Goal: Navigation & Orientation: Understand site structure

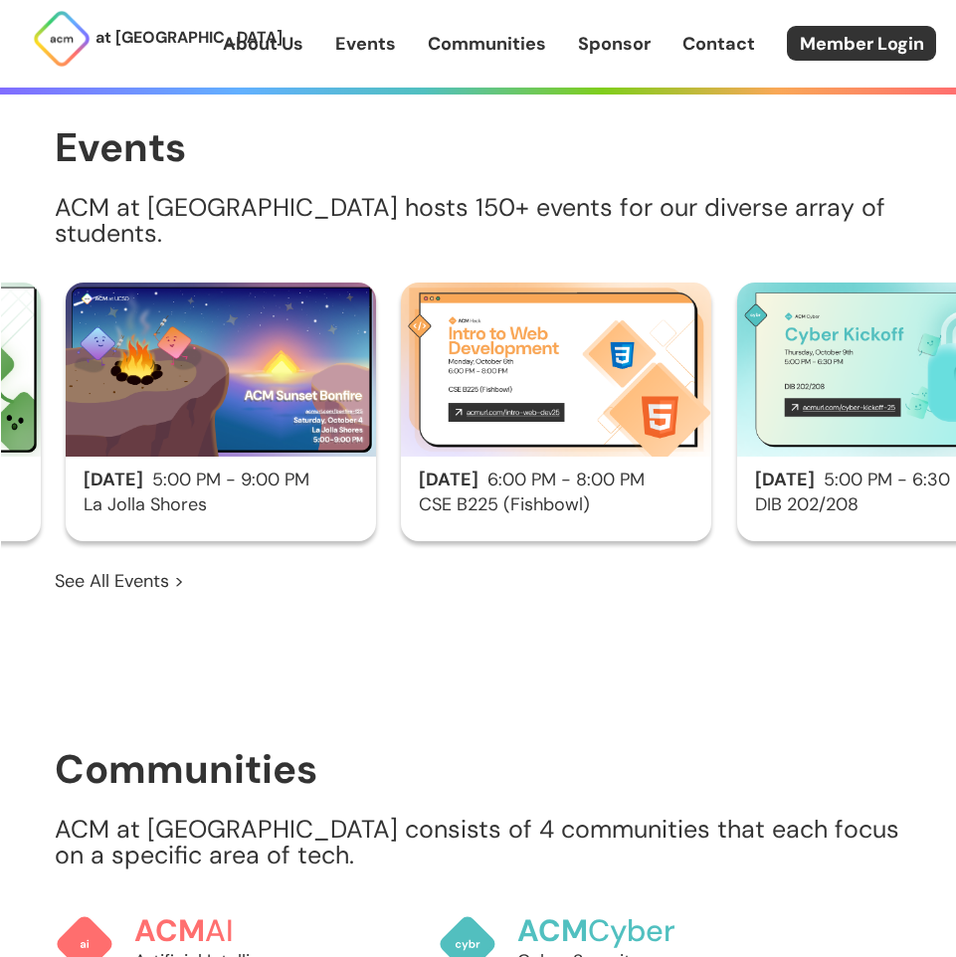
scroll to position [0, 1334]
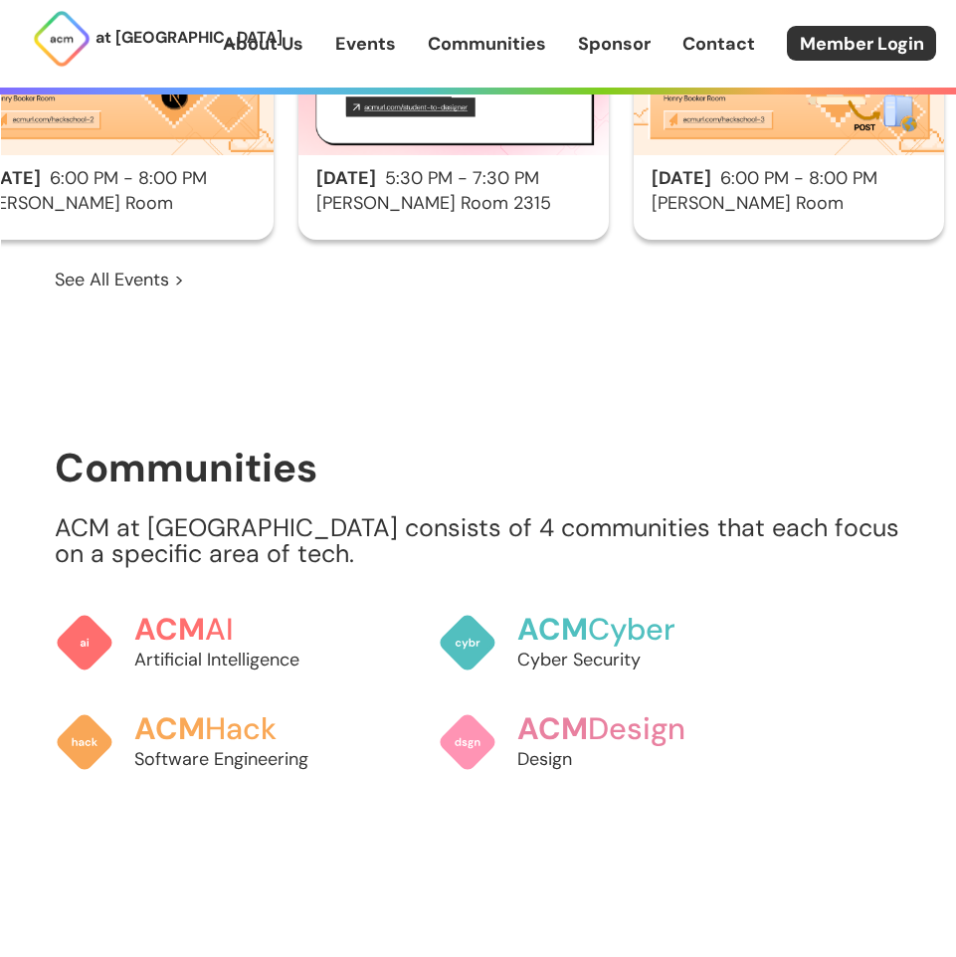
scroll to position [1700, 0]
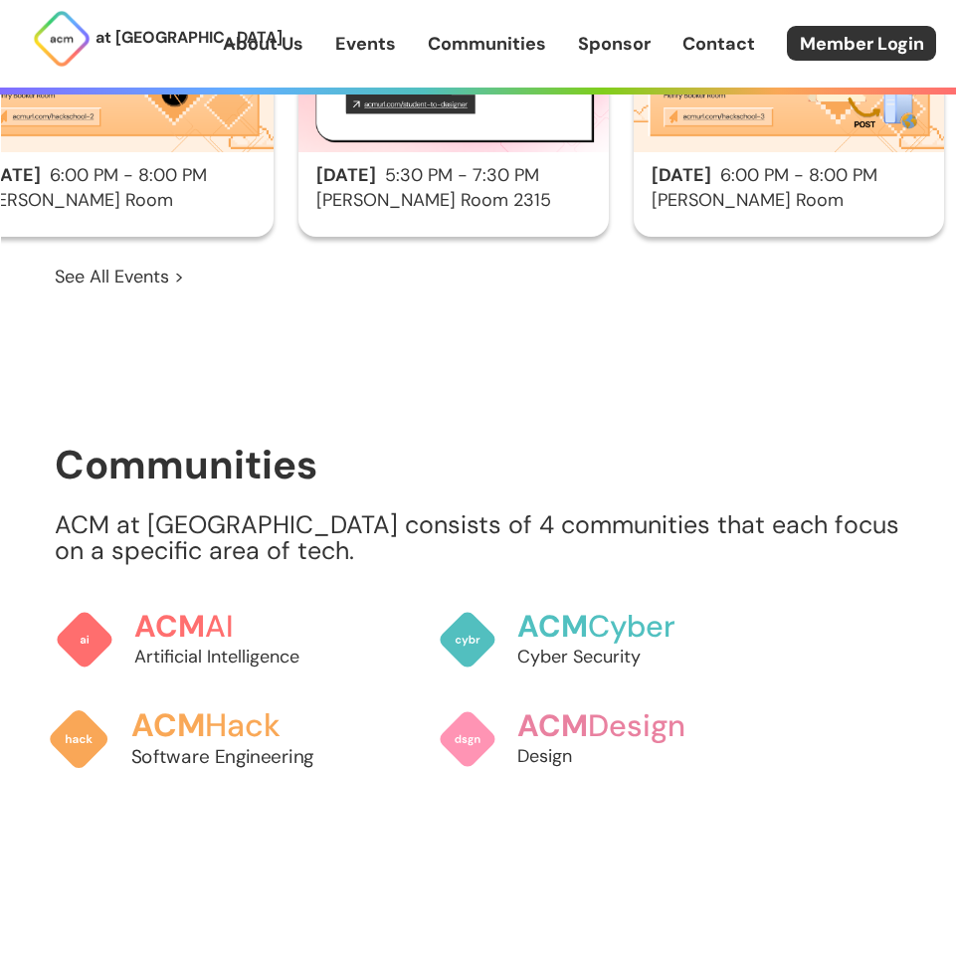
click at [116, 699] on link "ACM Hack Software Engineering" at bounding box center [198, 739] width 303 height 104
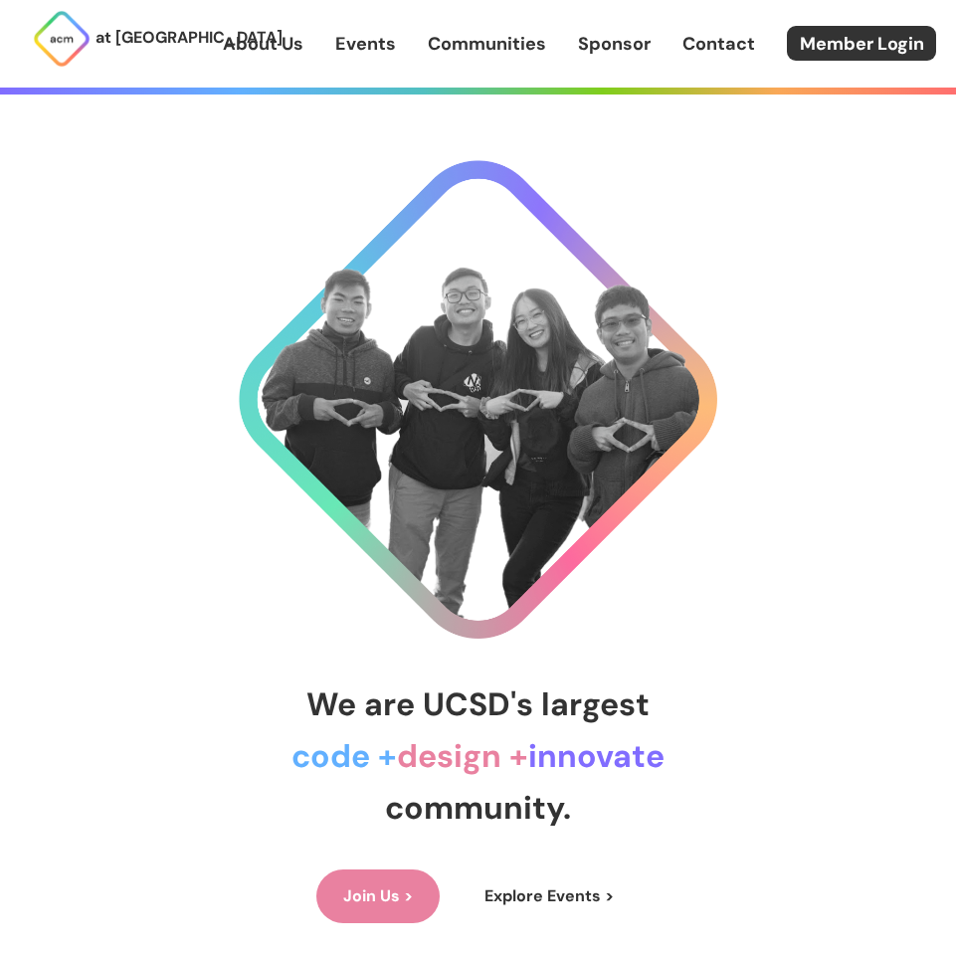
click at [438, 50] on link "Communities" at bounding box center [487, 44] width 118 height 26
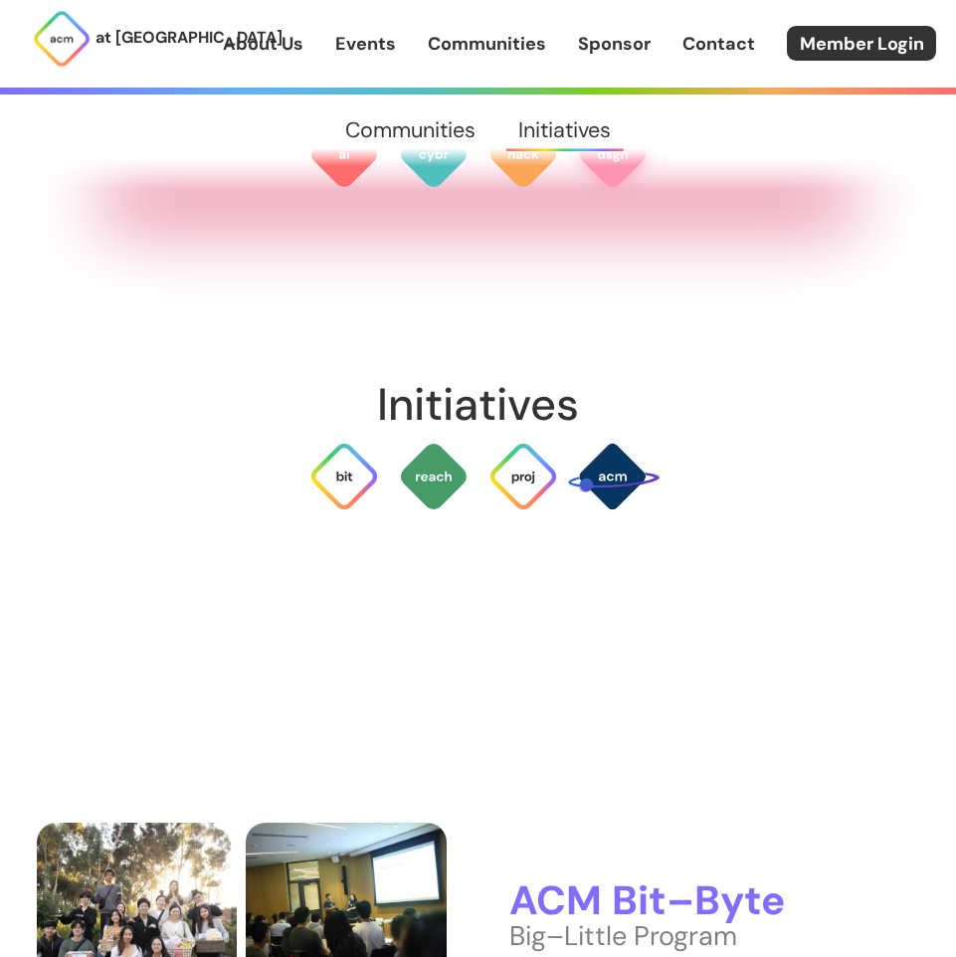
scroll to position [3972, 0]
click at [521, 452] on img at bounding box center [523, 476] width 72 height 72
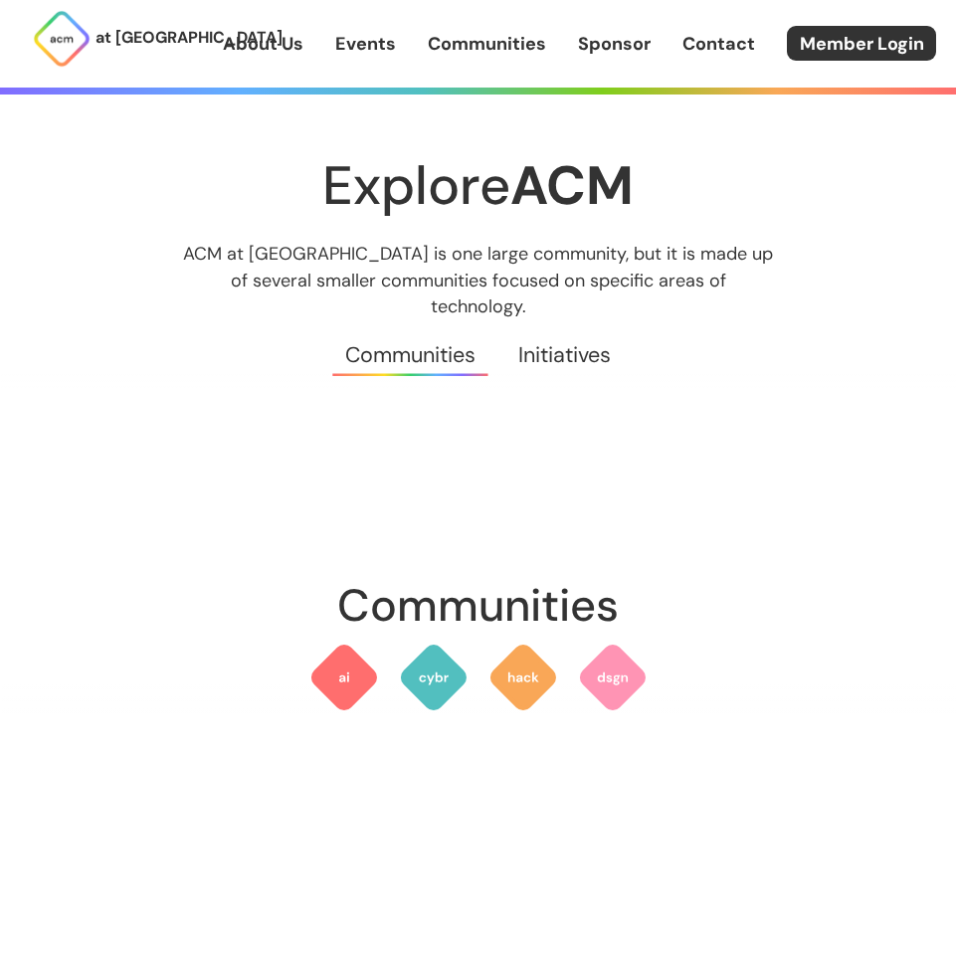
click at [335, 39] on link "Events" at bounding box center [365, 44] width 61 height 26
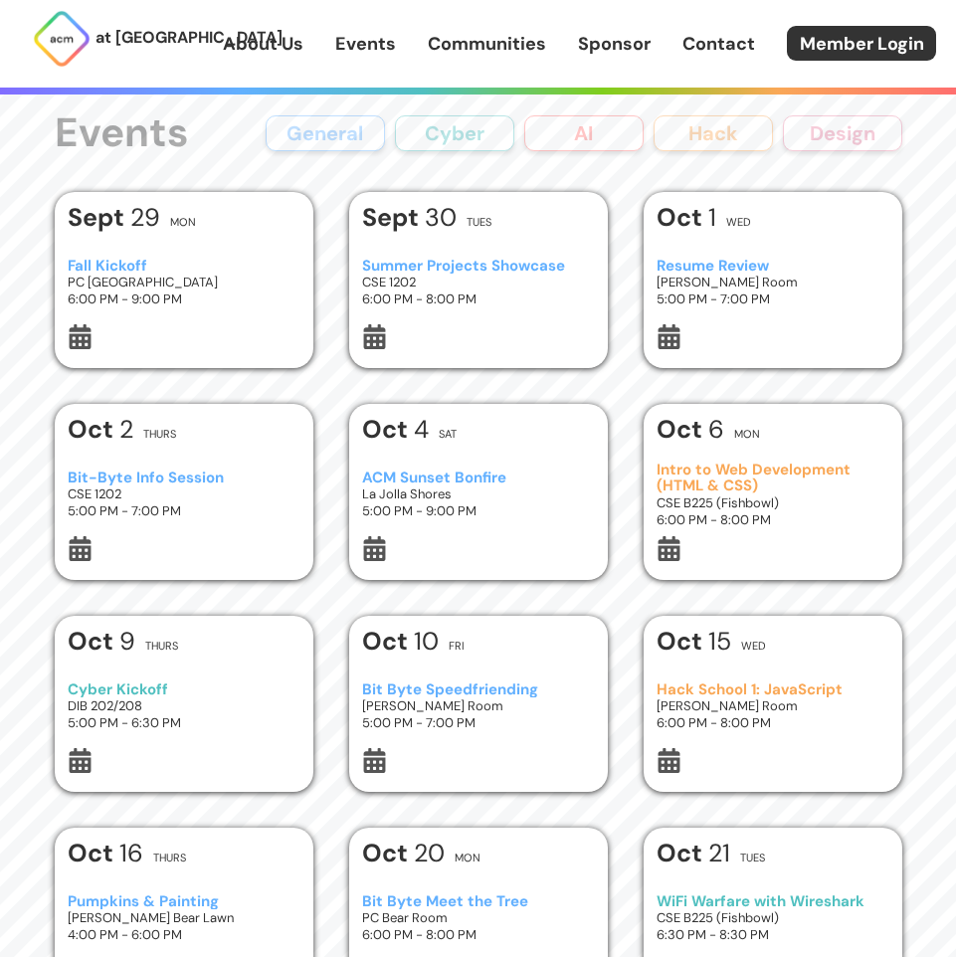
click at [682, 36] on link "Contact" at bounding box center [718, 44] width 73 height 26
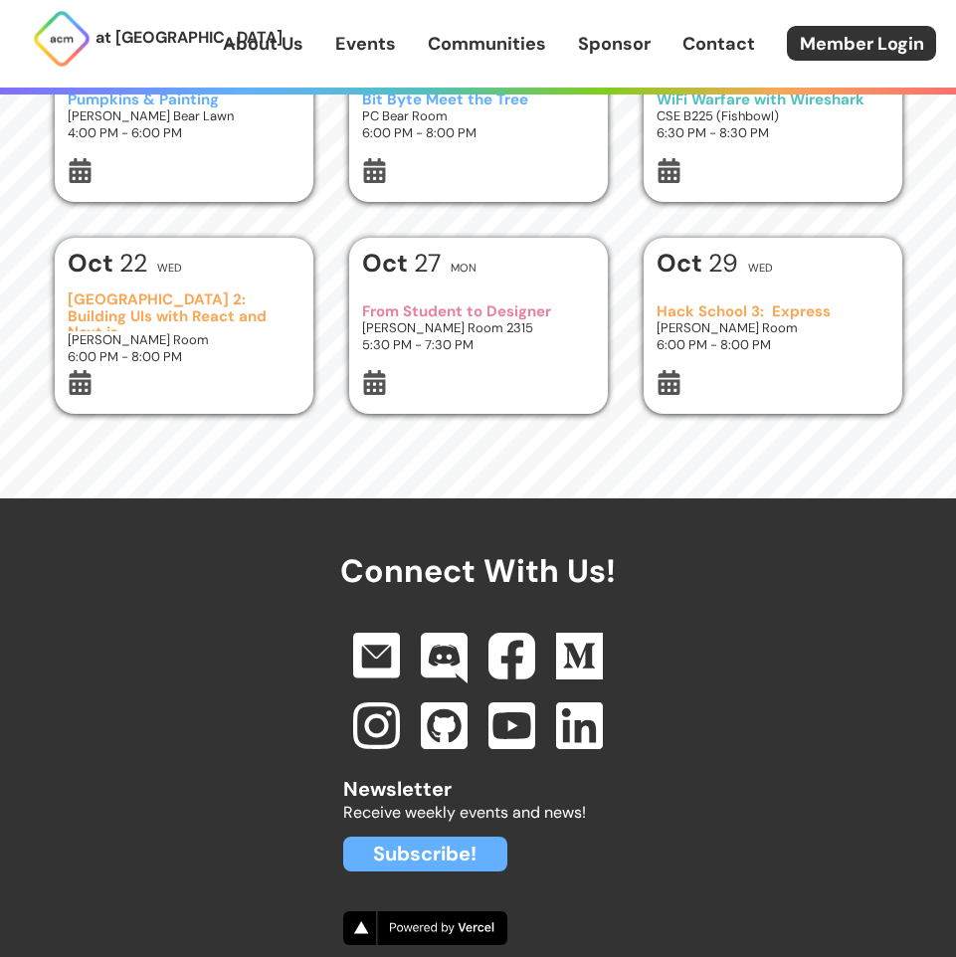
scroll to position [822, 0]
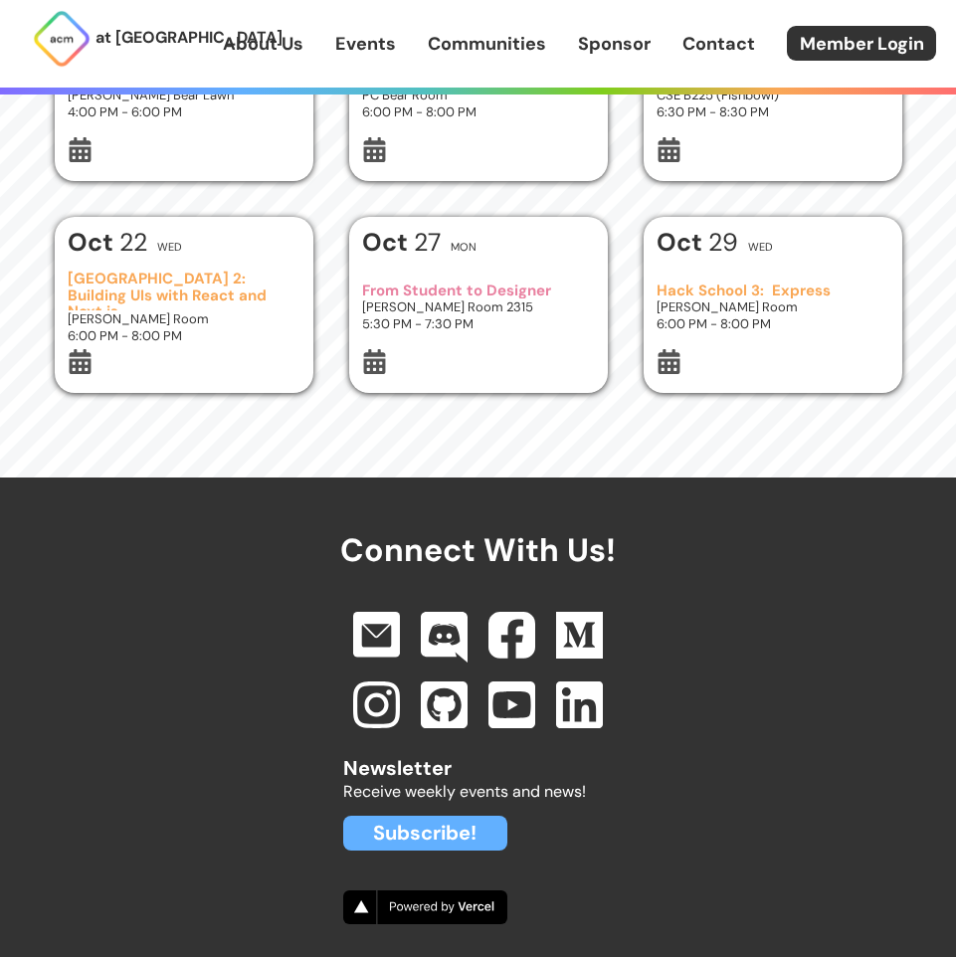
click at [613, 36] on link "Sponsor" at bounding box center [614, 44] width 73 height 26
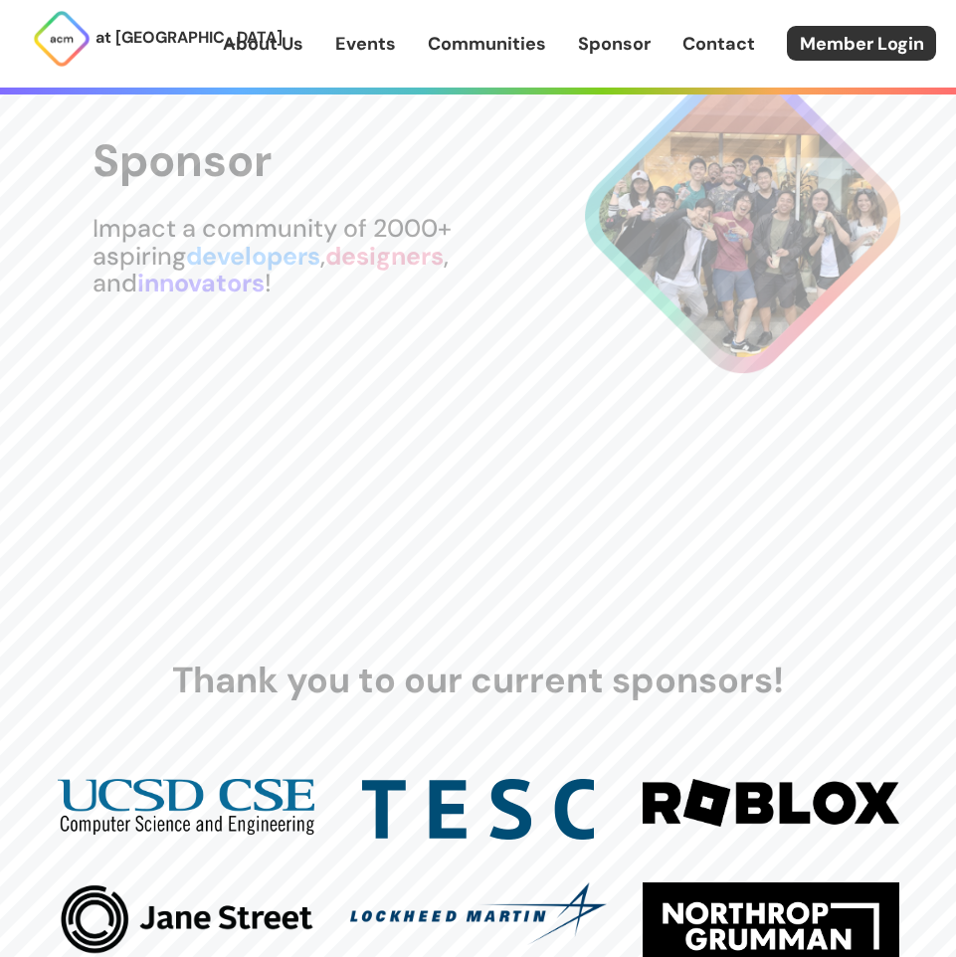
scroll to position [512, 0]
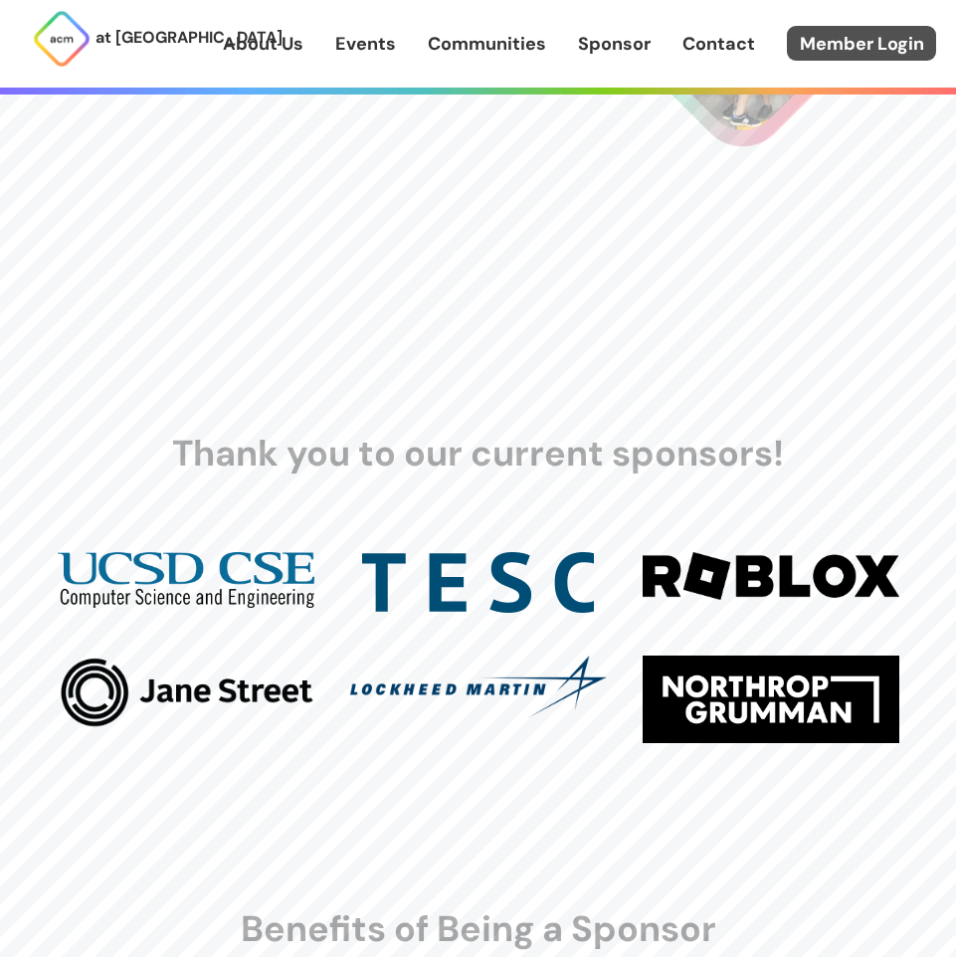
click at [801, 36] on link "Member Login" at bounding box center [861, 43] width 149 height 35
